Goal: Transaction & Acquisition: Obtain resource

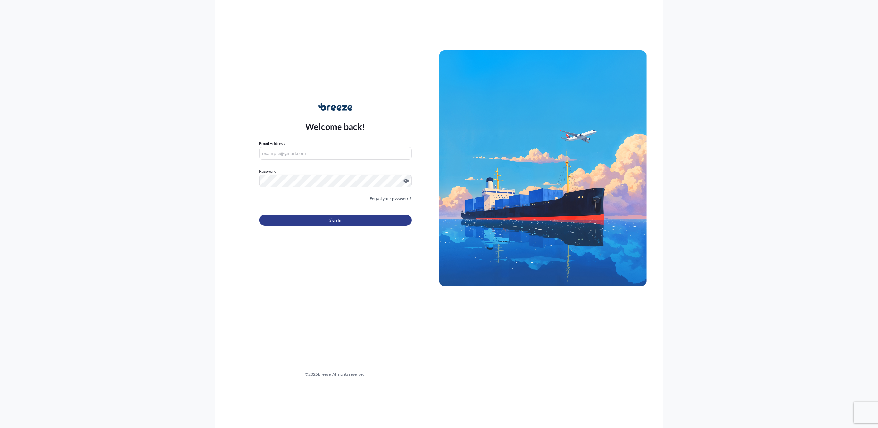
type input "[PERSON_NAME][EMAIL_ADDRESS][DOMAIN_NAME]"
click at [333, 224] on button "Sign In" at bounding box center [335, 220] width 152 height 11
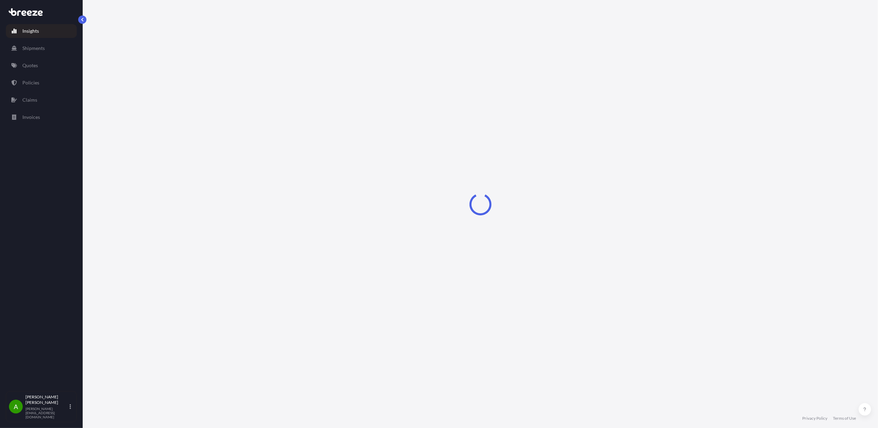
select select "2025"
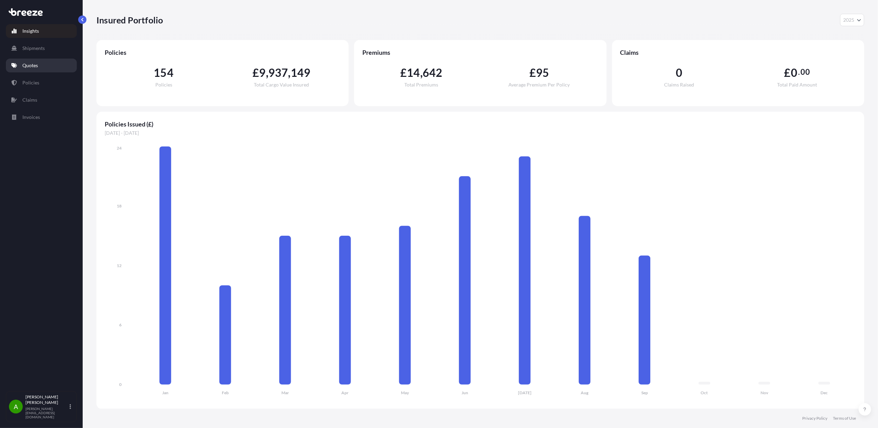
click at [42, 64] on link "Quotes" at bounding box center [41, 66] width 71 height 14
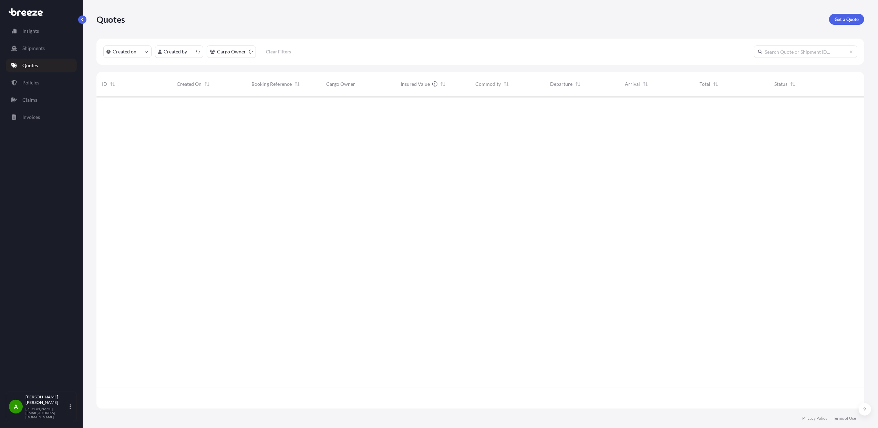
scroll to position [309, 761]
click at [849, 19] on p "Get a Quote" at bounding box center [847, 19] width 24 height 7
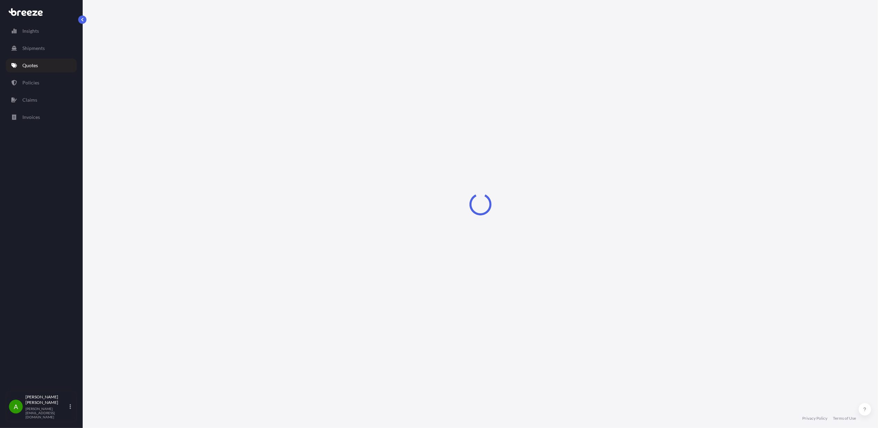
select select "Sea"
select select "1"
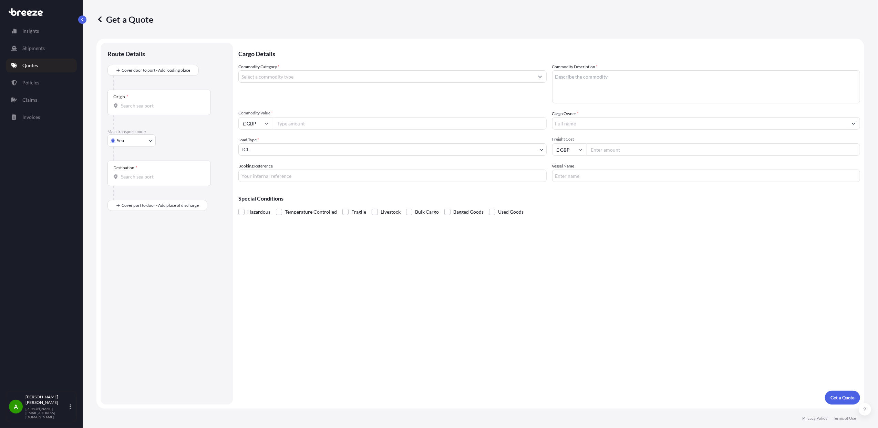
click at [126, 141] on body "Insights Shipments Quotes Policies Claims Invoices A [PERSON_NAME] [PERSON_NAME…" at bounding box center [439, 214] width 878 height 428
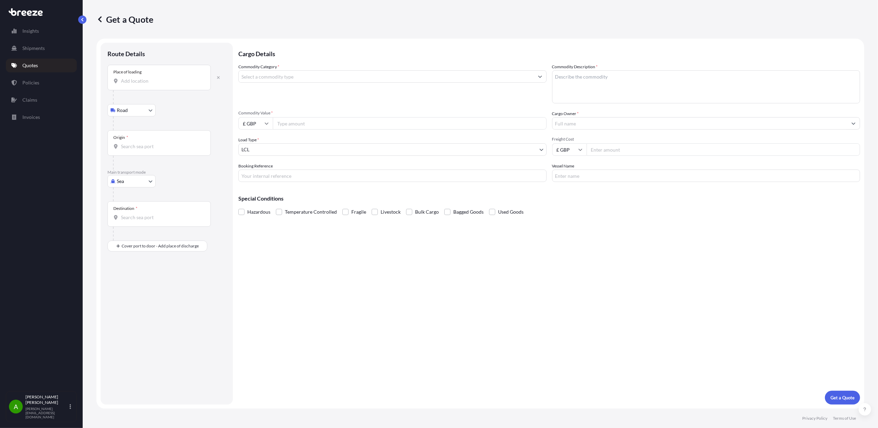
click at [130, 83] on input "Place of loading" at bounding box center [161, 81] width 81 height 7
click at [146, 83] on input "Place of loading" at bounding box center [161, 81] width 81 height 7
click at [127, 80] on input "Place of loading" at bounding box center [161, 81] width 81 height 7
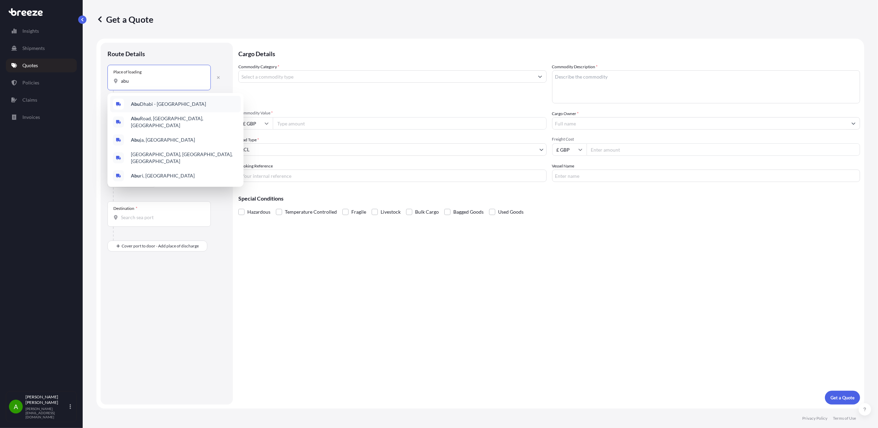
click at [150, 105] on span "[GEOGRAPHIC_DATA] - [GEOGRAPHIC_DATA]" at bounding box center [168, 104] width 75 height 7
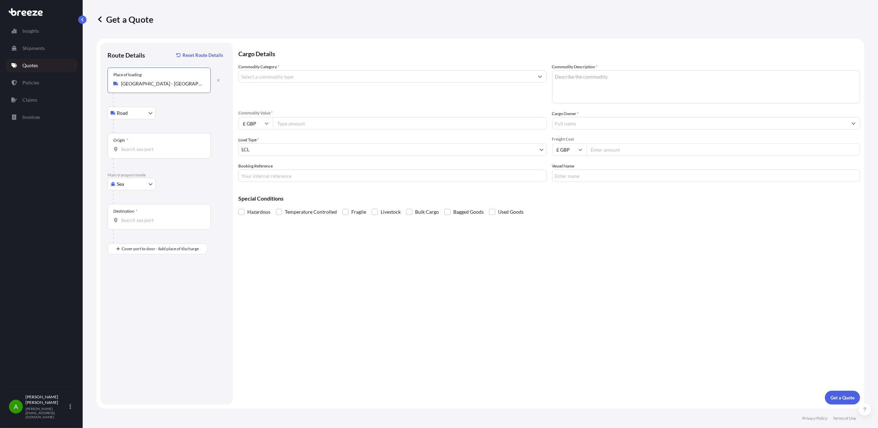
type input "[GEOGRAPHIC_DATA] - [GEOGRAPHIC_DATA]"
click at [138, 152] on input "Origin *" at bounding box center [161, 149] width 81 height 7
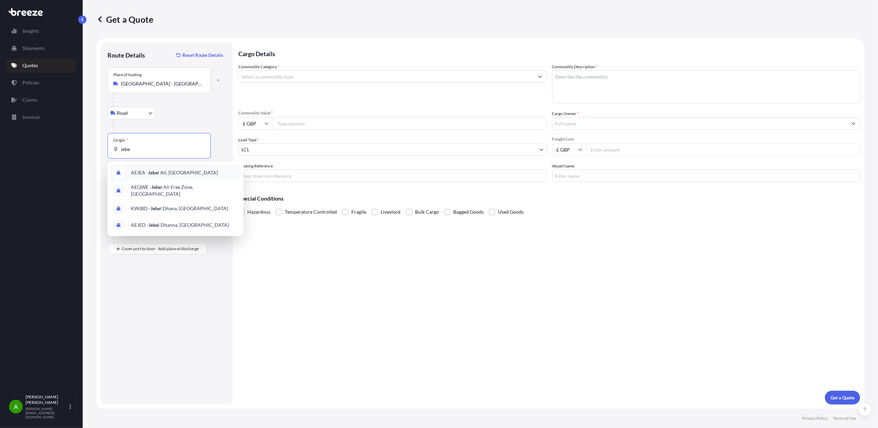
click at [183, 175] on span "AEJEA - [PERSON_NAME], [GEOGRAPHIC_DATA]" at bounding box center [174, 172] width 87 height 7
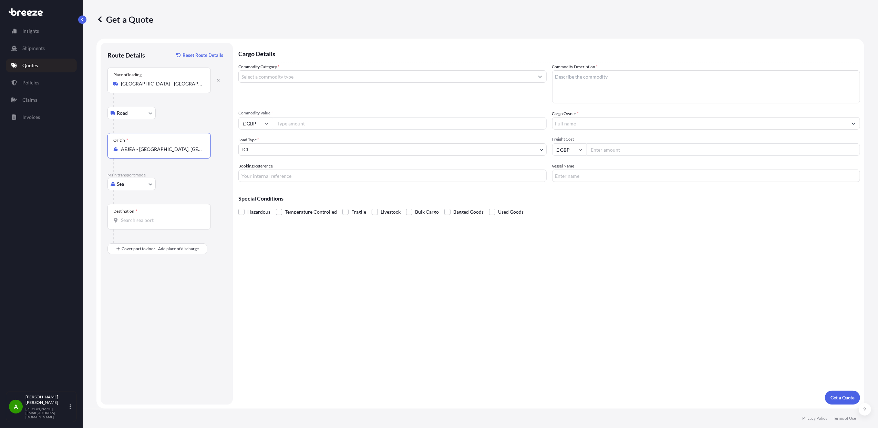
type input "AEJEA - [GEOGRAPHIC_DATA], [GEOGRAPHIC_DATA]"
click at [143, 218] on input "Destination *" at bounding box center [161, 220] width 81 height 7
type input "GBGRG - [GEOGRAPHIC_DATA], [GEOGRAPHIC_DATA]"
click at [139, 288] on input "Place of Discharge" at bounding box center [161, 285] width 81 height 7
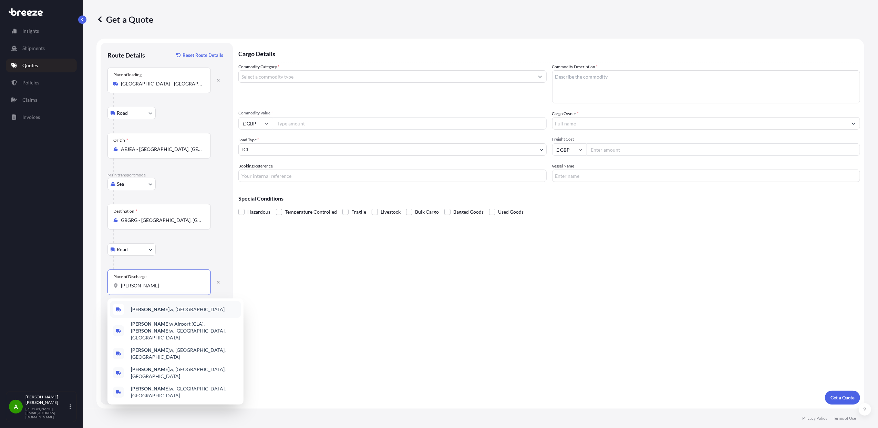
click at [157, 307] on span "[PERSON_NAME] w, [GEOGRAPHIC_DATA]" at bounding box center [178, 309] width 94 height 7
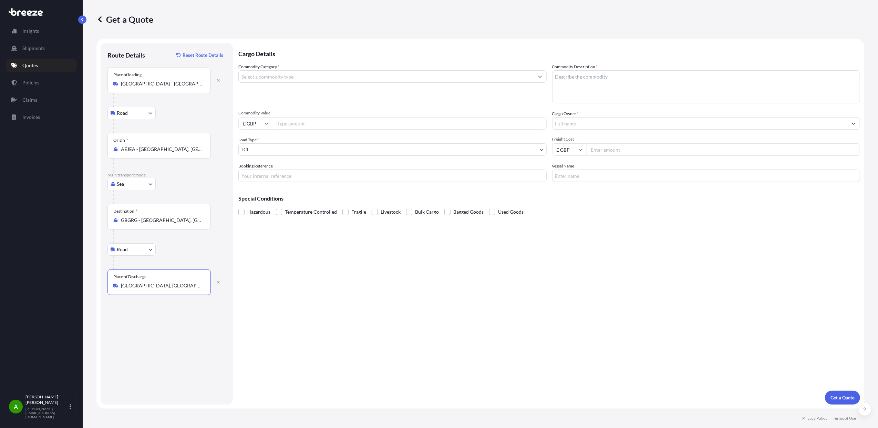
type input "[GEOGRAPHIC_DATA], [GEOGRAPHIC_DATA]"
click at [271, 76] on input "Commodity Category *" at bounding box center [386, 76] width 295 height 12
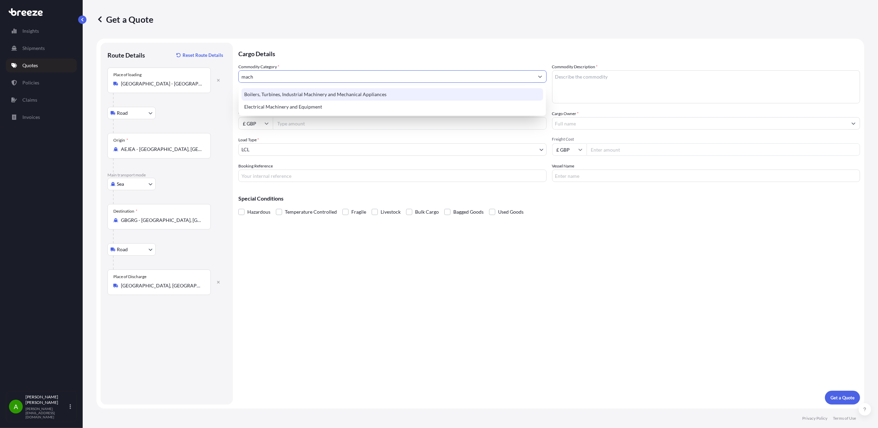
click at [283, 92] on div "Boilers, Turbines, Industrial Machinery and Mechanical Appliances" at bounding box center [392, 94] width 302 height 12
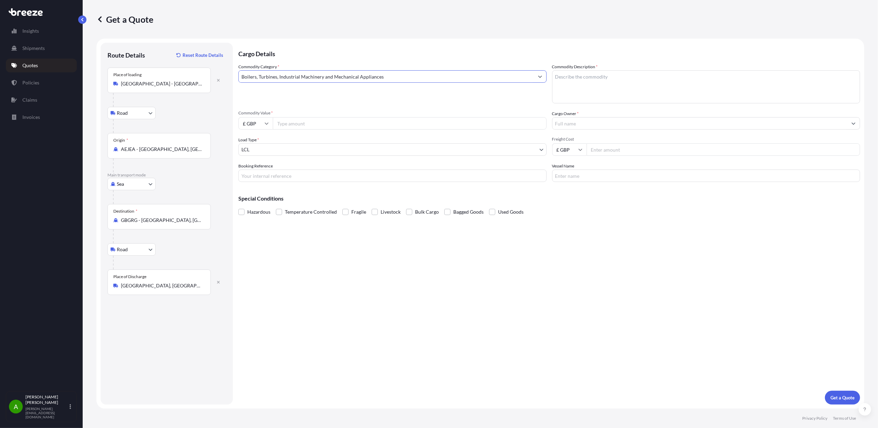
type input "Boilers, Turbines, Industrial Machinery and Mechanical Appliances"
click at [268, 123] on icon at bounding box center [267, 124] width 4 height 2
click at [257, 143] on div "€ EUR" at bounding box center [255, 142] width 29 height 13
type input "€ EUR"
click at [288, 122] on input "Commodity Value *" at bounding box center [410, 123] width 274 height 12
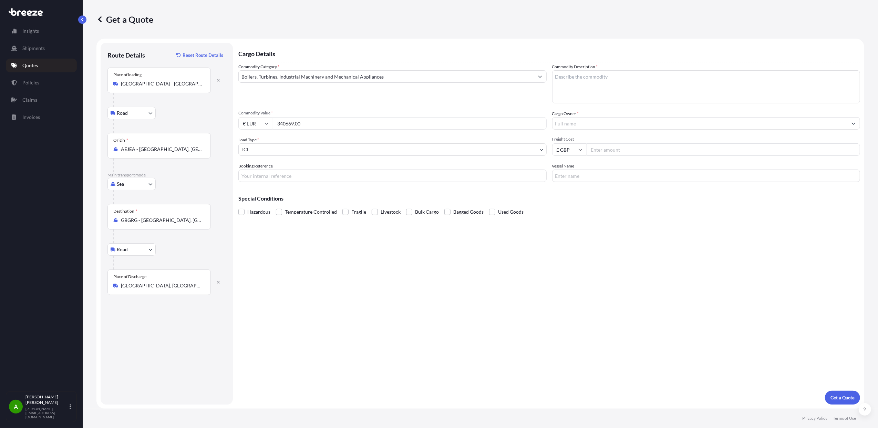
type input "340669.00"
click at [280, 148] on body "Insights Shipments Quotes Policies Claims Invoices A [PERSON_NAME] [PERSON_NAME…" at bounding box center [439, 214] width 878 height 428
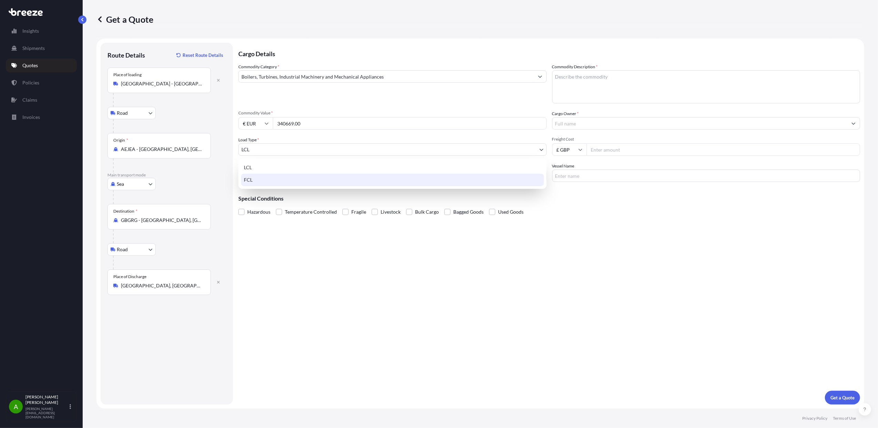
click at [265, 176] on div "FCL" at bounding box center [392, 180] width 303 height 12
select select "2"
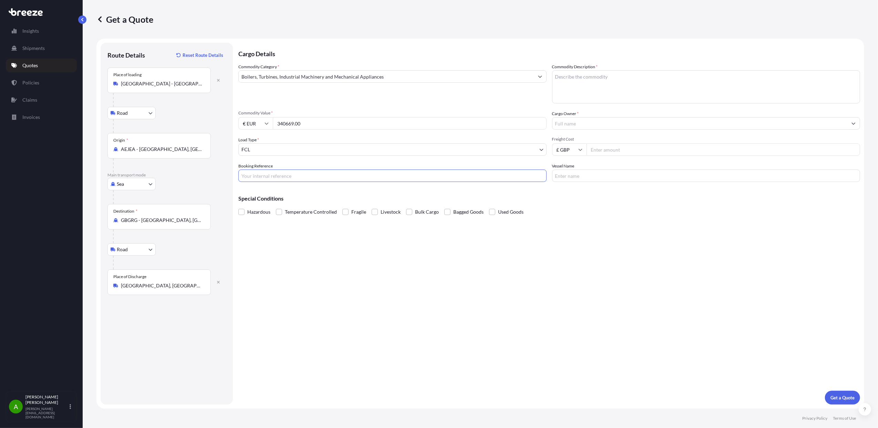
click at [275, 177] on input "Booking Reference" at bounding box center [392, 175] width 308 height 12
type input "AI20960"
click at [583, 80] on textarea "Commodity Description *" at bounding box center [706, 86] width 308 height 33
type textarea "t"
type textarea "TRANSFORMER - OUT OF GAUGE"
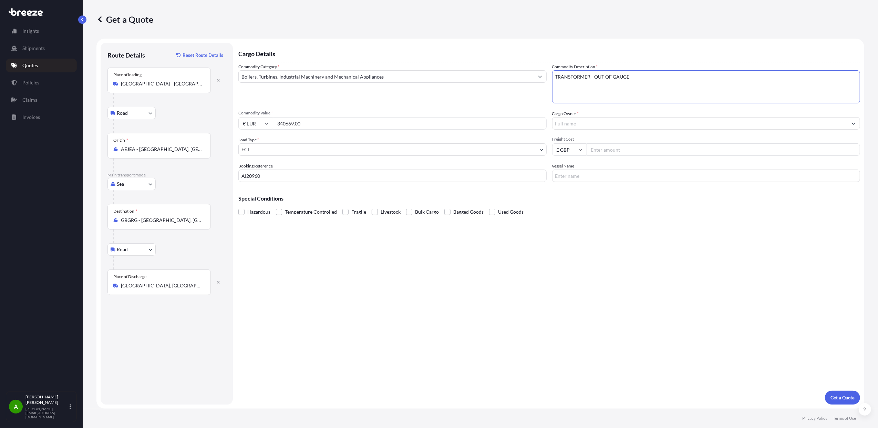
click at [575, 120] on input "Cargo Owner *" at bounding box center [699, 123] width 295 height 12
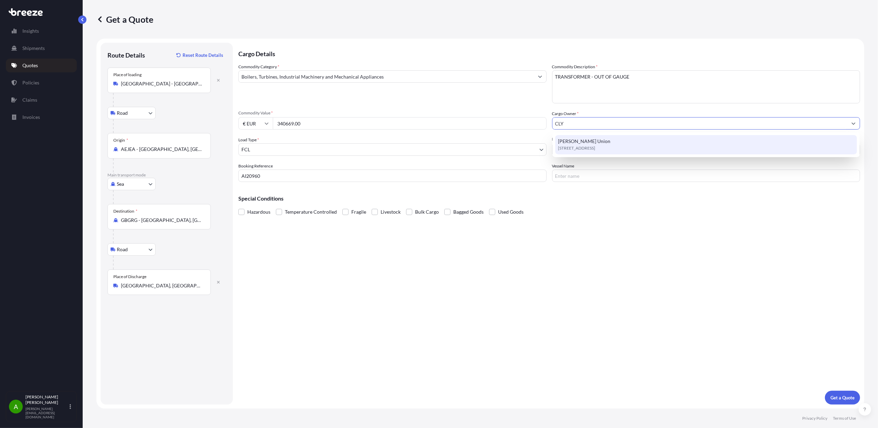
click at [584, 147] on span "[STREET_ADDRESS]" at bounding box center [576, 148] width 37 height 7
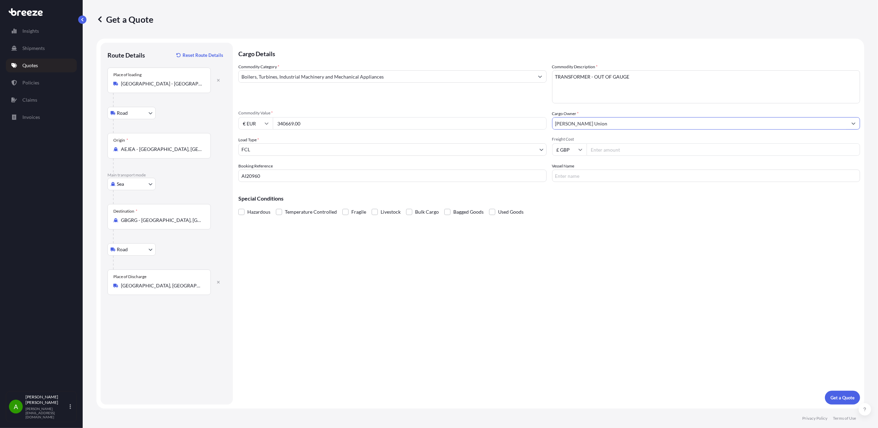
type input "[PERSON_NAME] Union"
click at [583, 148] on input "£ GBP" at bounding box center [569, 149] width 34 height 12
click at [599, 148] on input "Freight Cost" at bounding box center [724, 149] width 274 height 12
type input "50000"
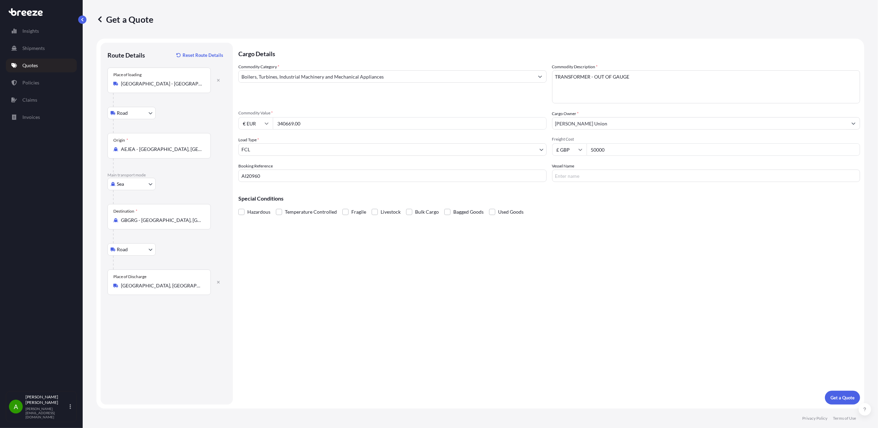
click at [592, 173] on input "Vessel Name" at bounding box center [706, 175] width 308 height 12
type input "TBA"
click at [834, 396] on p "Get a Quote" at bounding box center [842, 397] width 24 height 7
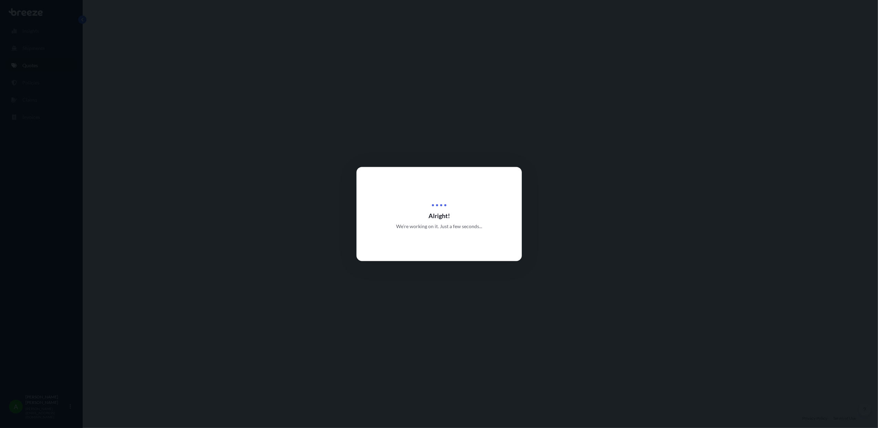
select select "Road"
select select "Sea"
select select "Road"
select select "2"
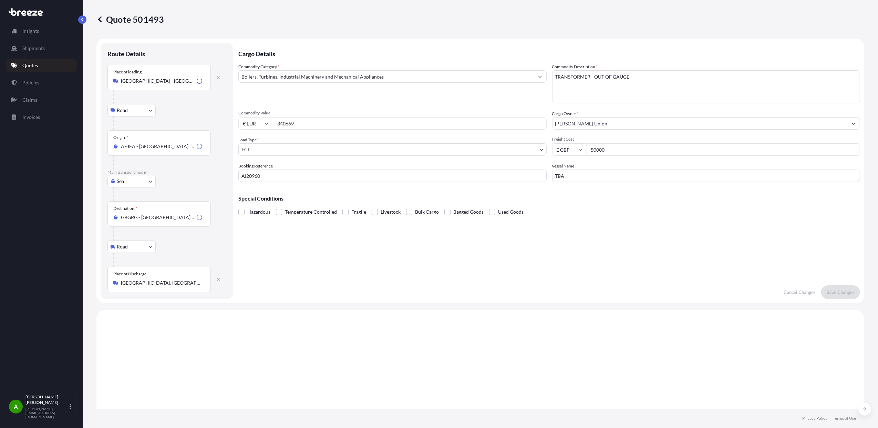
scroll to position [276, 0]
